Goal: Understand site structure: Understand site structure

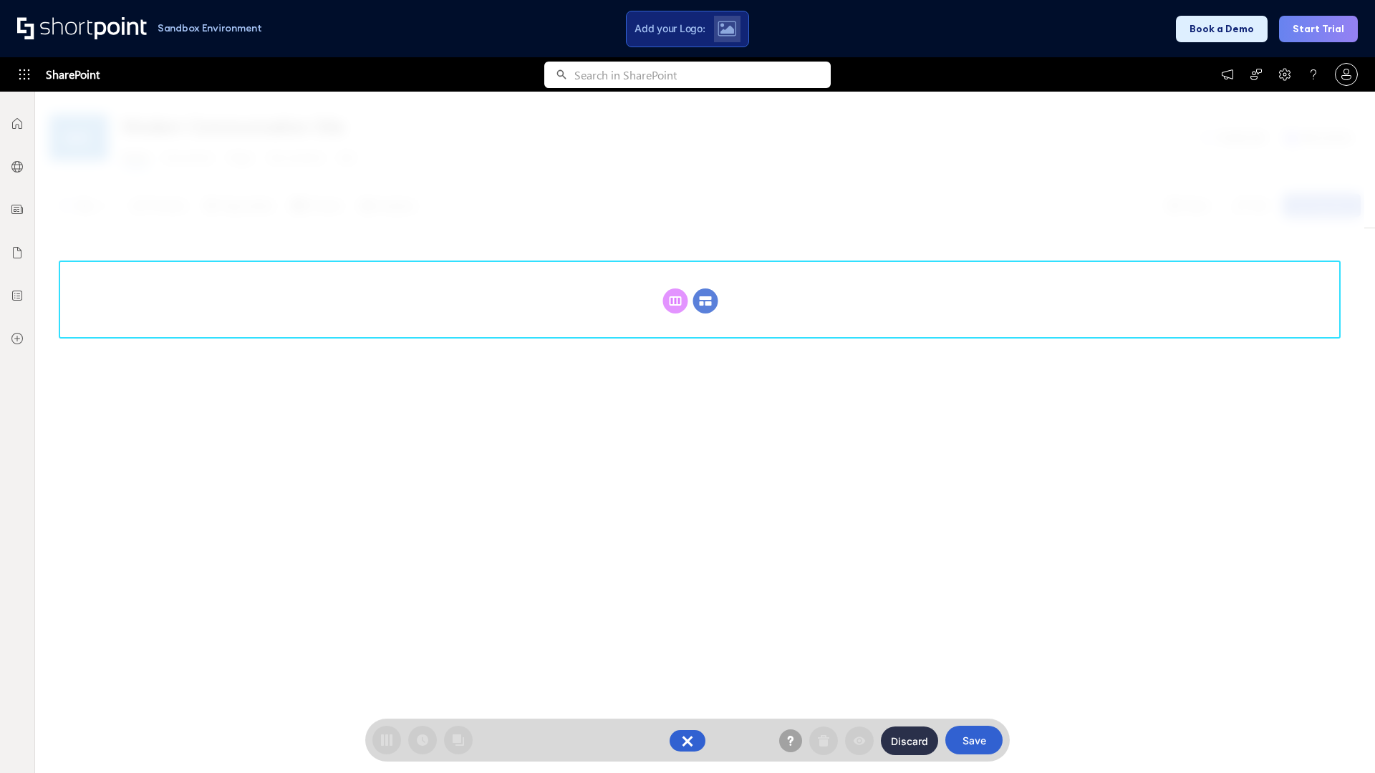
click at [705, 301] on circle at bounding box center [705, 301] width 25 height 25
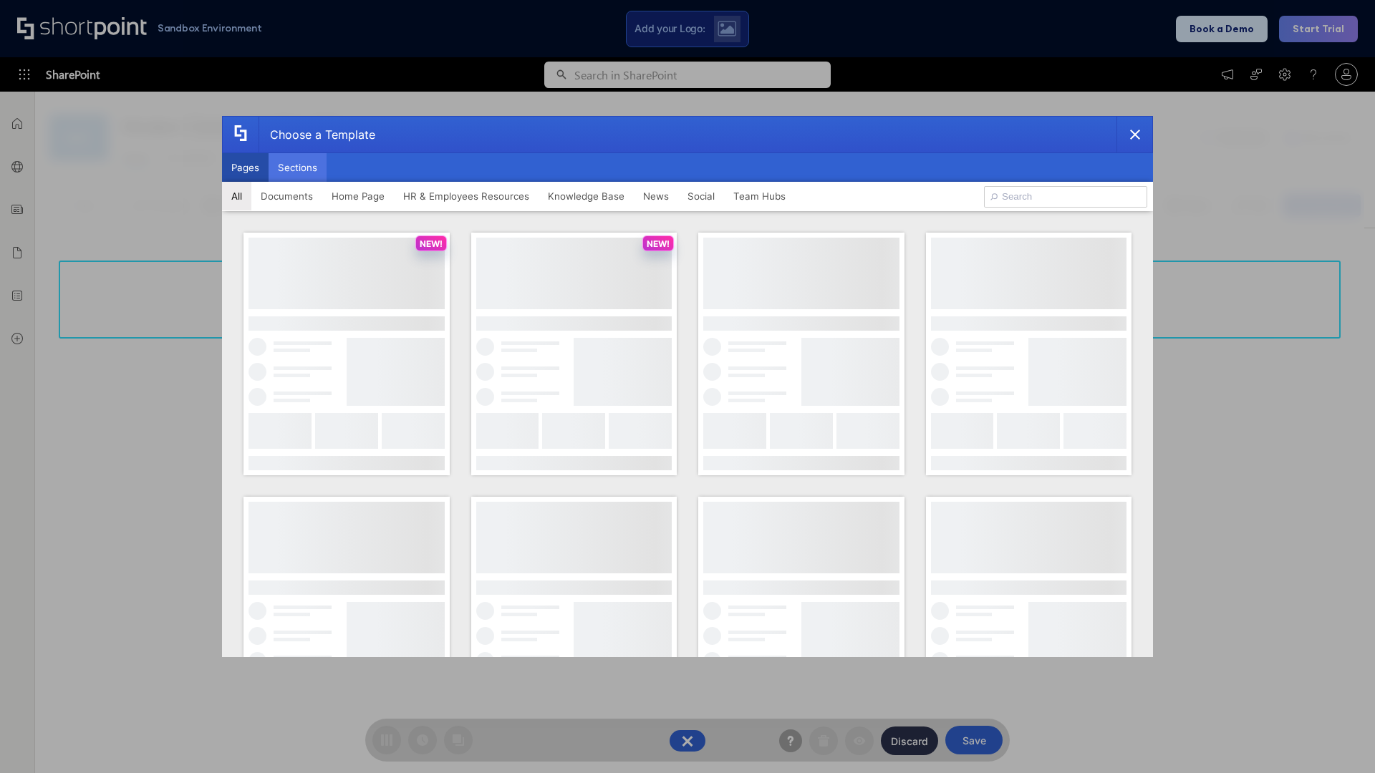
click at [297, 168] on button "Sections" at bounding box center [298, 167] width 58 height 29
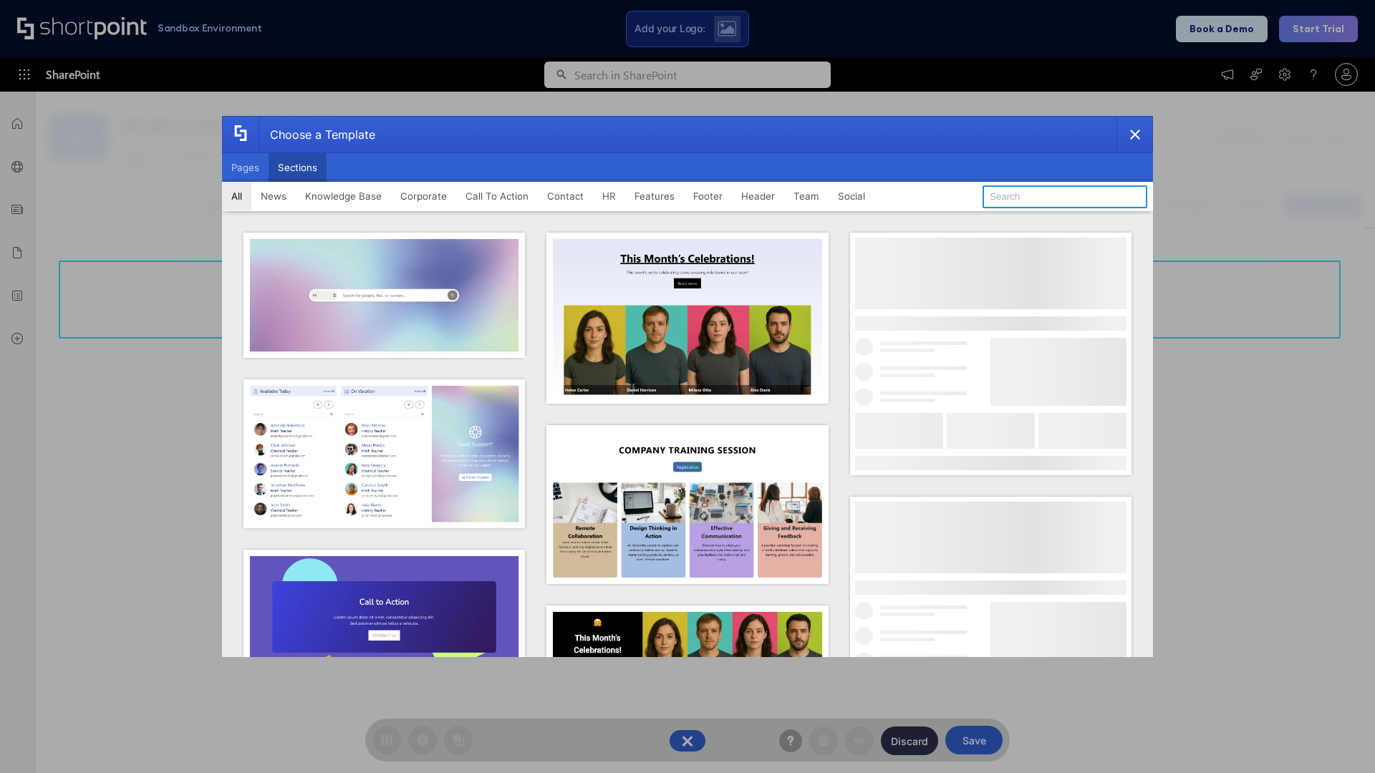
type input "Footer 8"
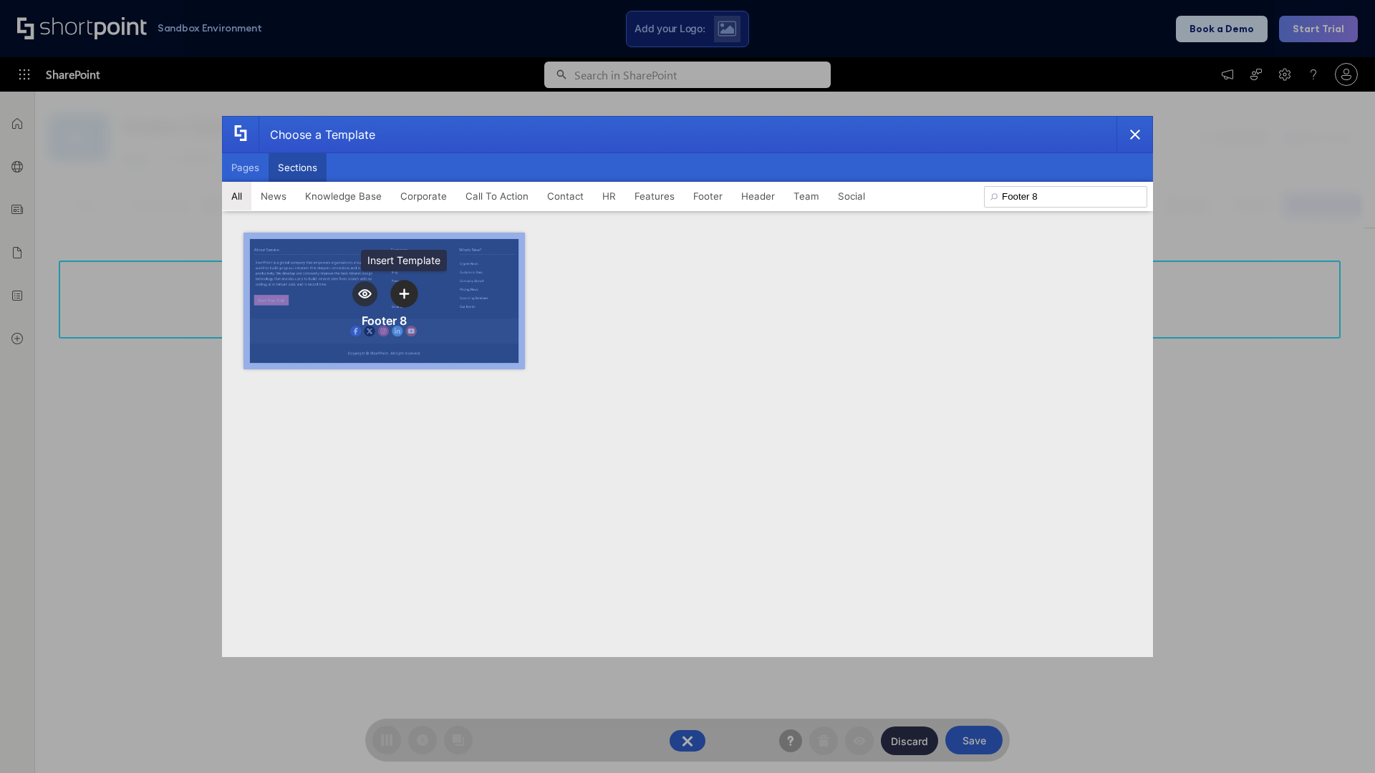
click at [404, 294] on icon "template selector" at bounding box center [404, 294] width 10 height 10
